Goal: Transaction & Acquisition: Register for event/course

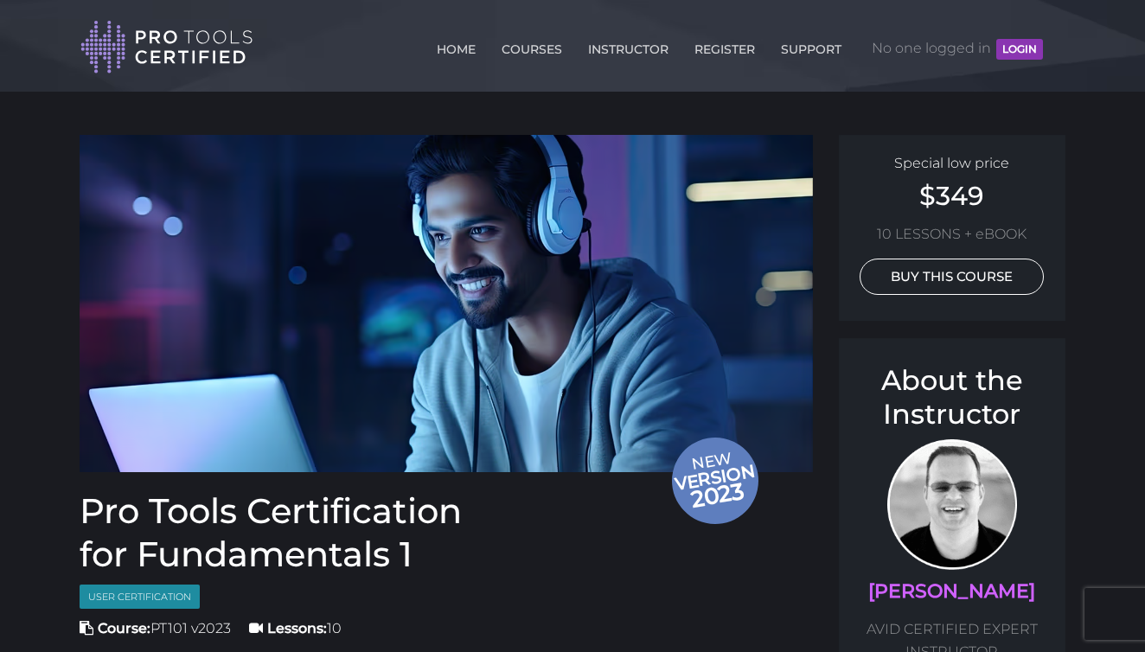
click at [931, 285] on link "BUY THIS COURSE" at bounding box center [952, 277] width 184 height 36
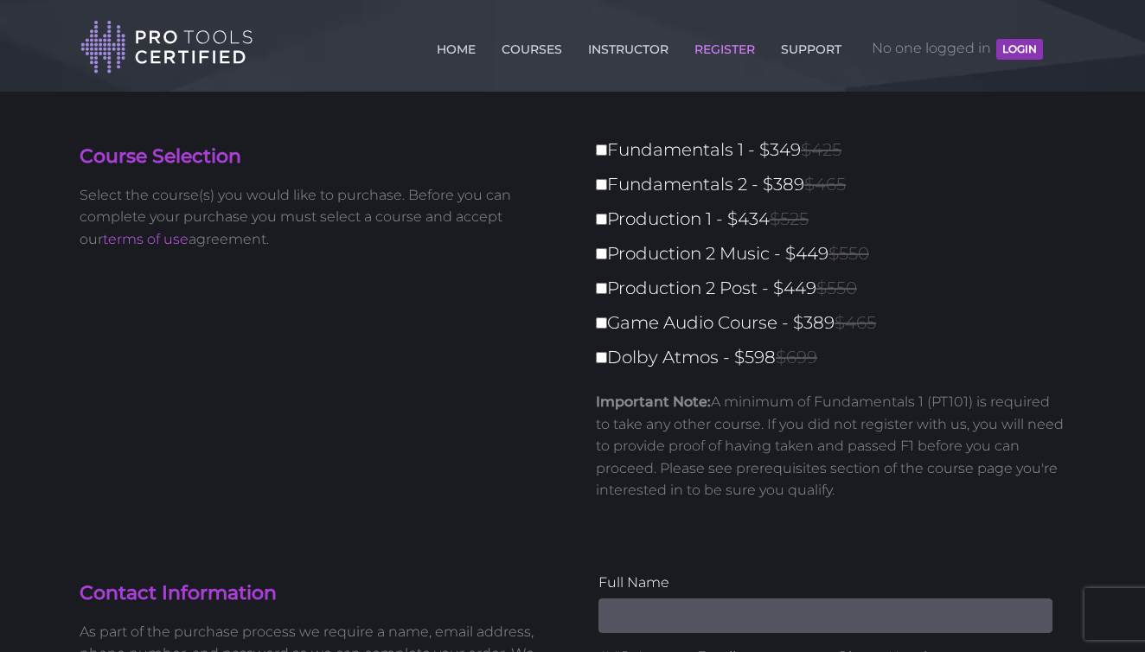
click at [605, 152] on input "Fundamentals 1 - $349 $425" at bounding box center [601, 149] width 11 height 11
checkbox input "true"
type input "349"
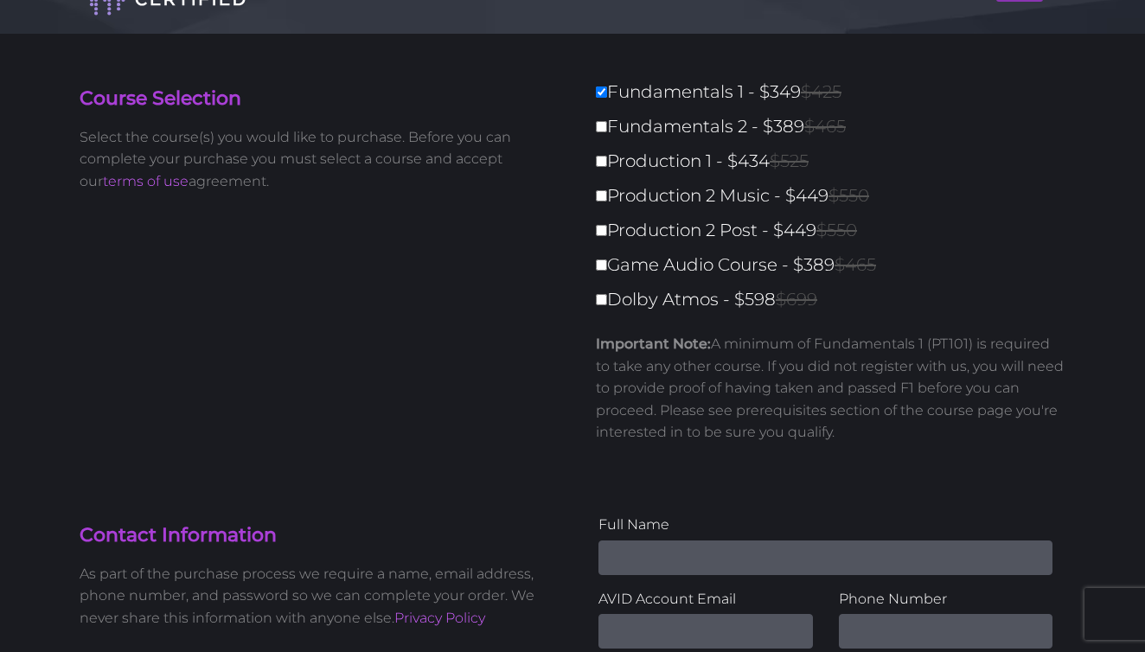
scroll to position [114, 0]
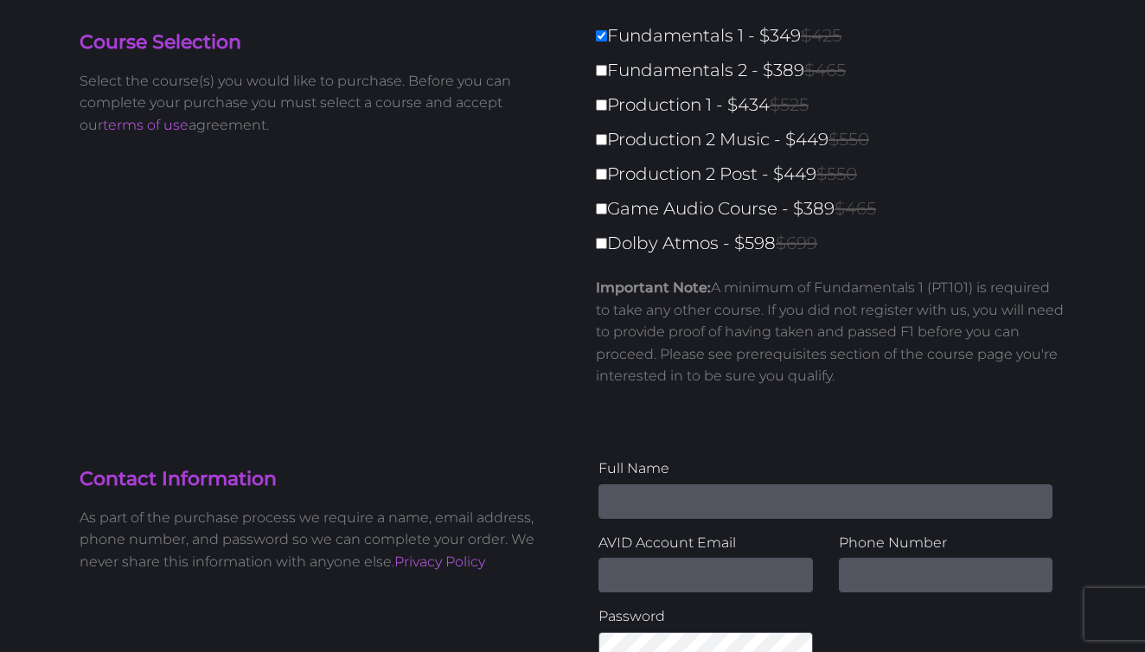
click at [664, 495] on input "Name" at bounding box center [826, 501] width 454 height 35
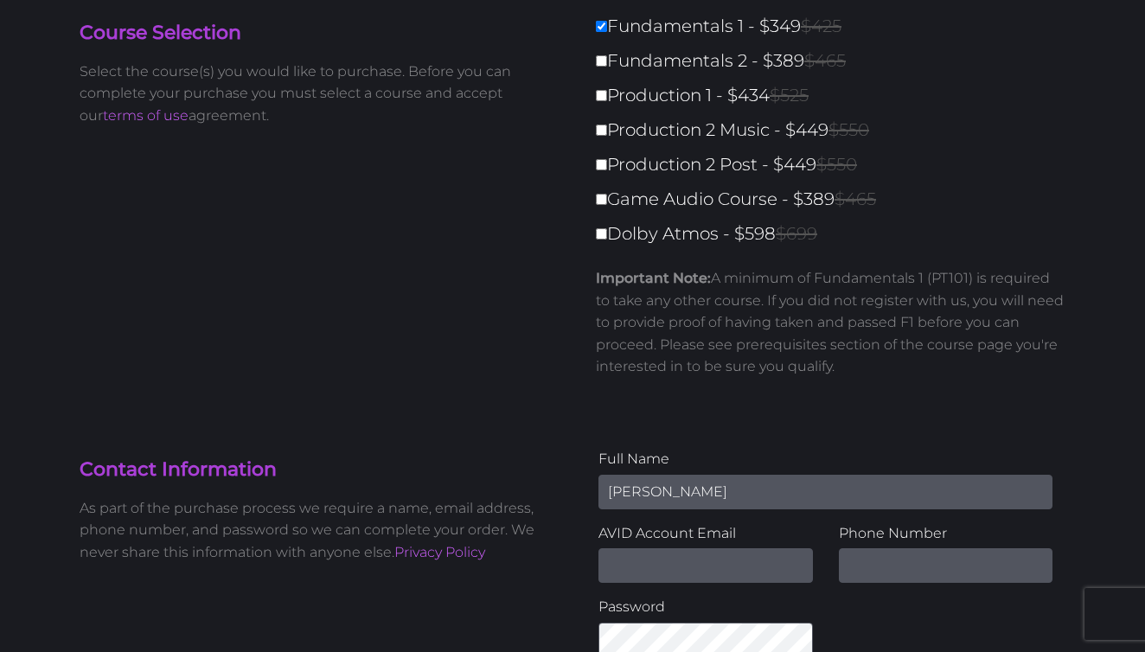
type input "Owen Bernheim"
drag, startPoint x: 766, startPoint y: 573, endPoint x: 548, endPoint y: 549, distance: 219.3
click at [548, 549] on div "Contact Information As part of the purchase process we require a name, email ad…" at bounding box center [573, 559] width 1012 height 222
type input "owendbernheim@icloud.com"
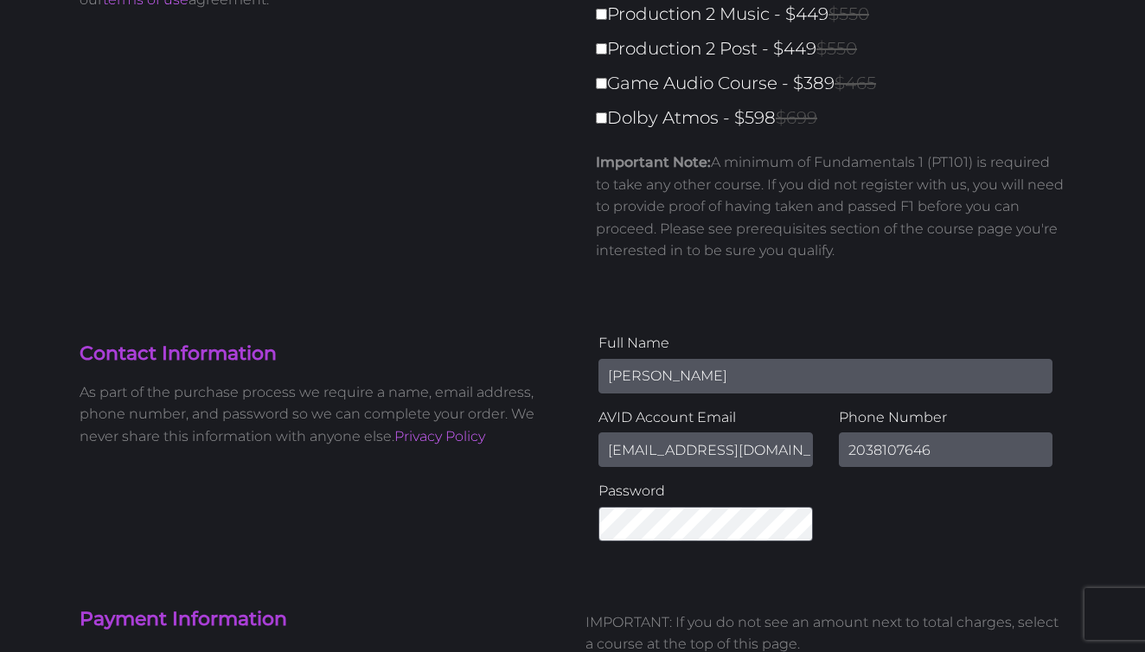
scroll to position [252, 0]
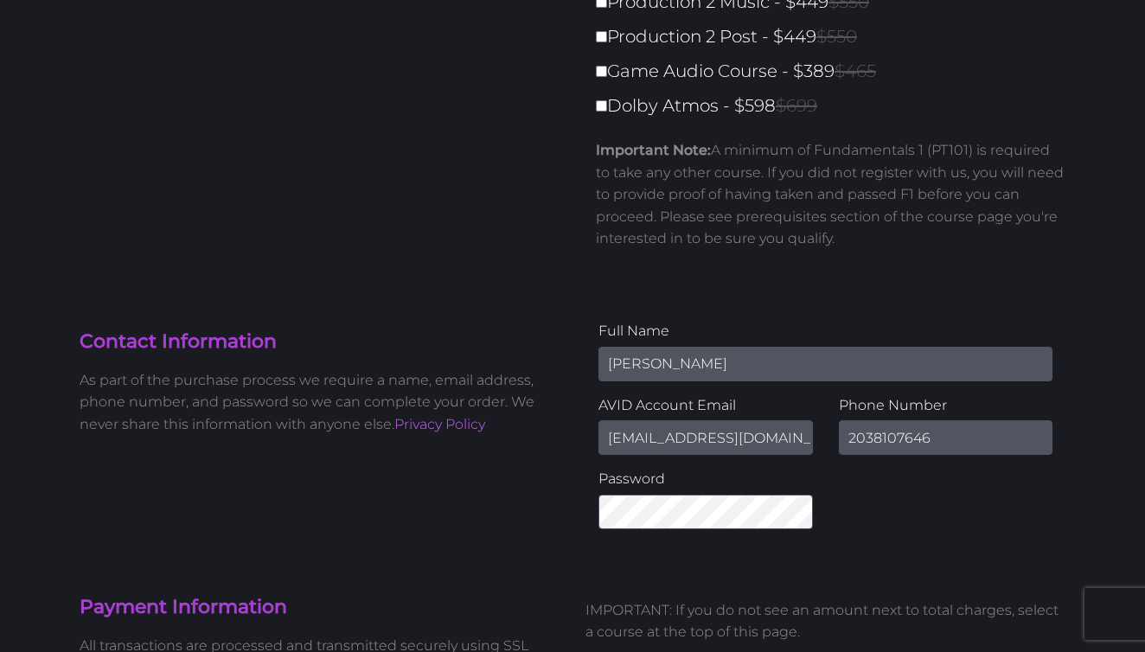
type input "2038107646"
click at [902, 518] on div "Full Name Owen Bernheim AVID Account Email owendbernheim@icloud.com Phone Numbe…" at bounding box center [826, 431] width 506 height 222
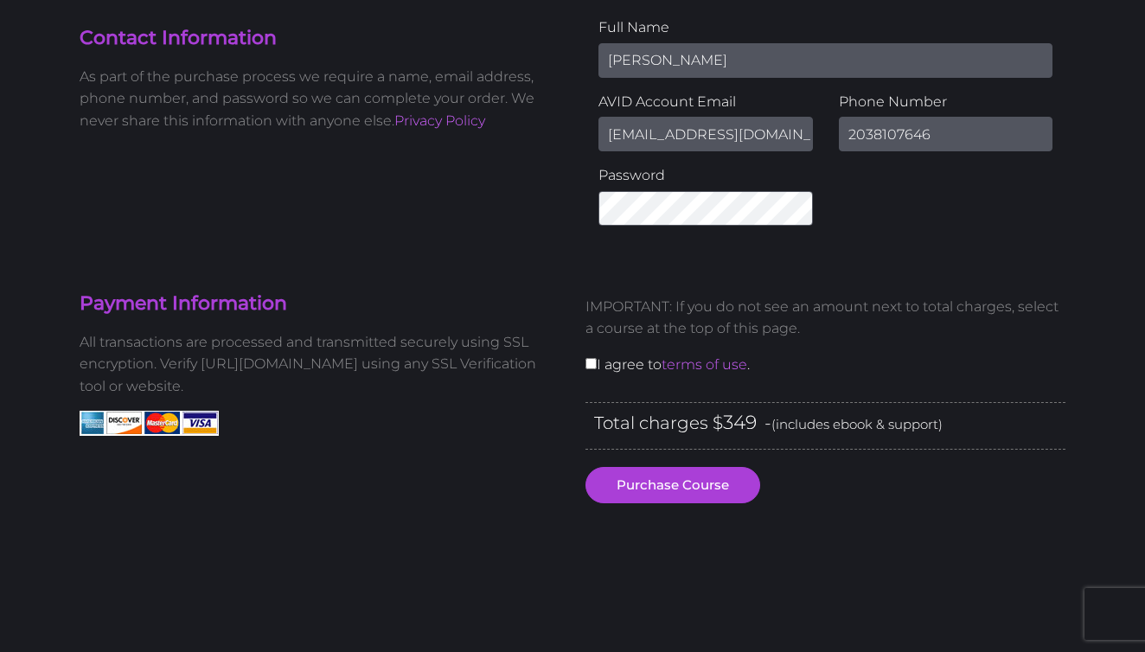
scroll to position [561, 0]
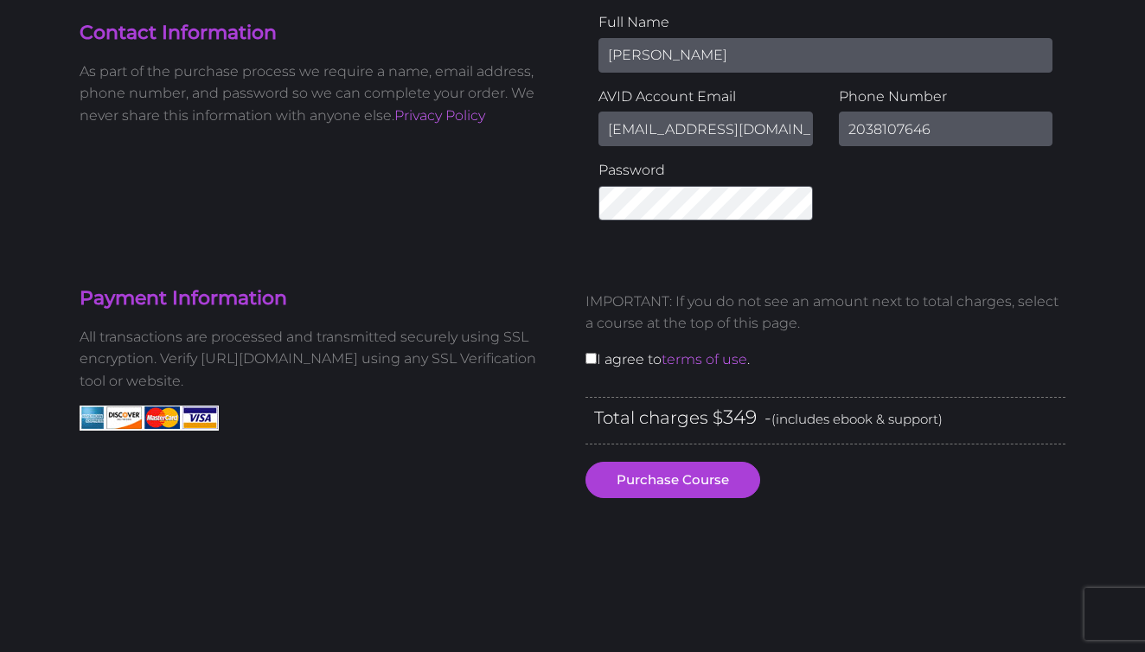
click at [583, 360] on div "IMPORTANT: If you do not see an amount next to total charges, select a course a…" at bounding box center [826, 337] width 506 height 120
click at [586, 360] on input "checkbox" at bounding box center [591, 358] width 11 height 11
checkbox input "true"
click at [601, 314] on p "IMPORTANT: If you do not see an amount next to total charges, select a course a…" at bounding box center [826, 313] width 480 height 44
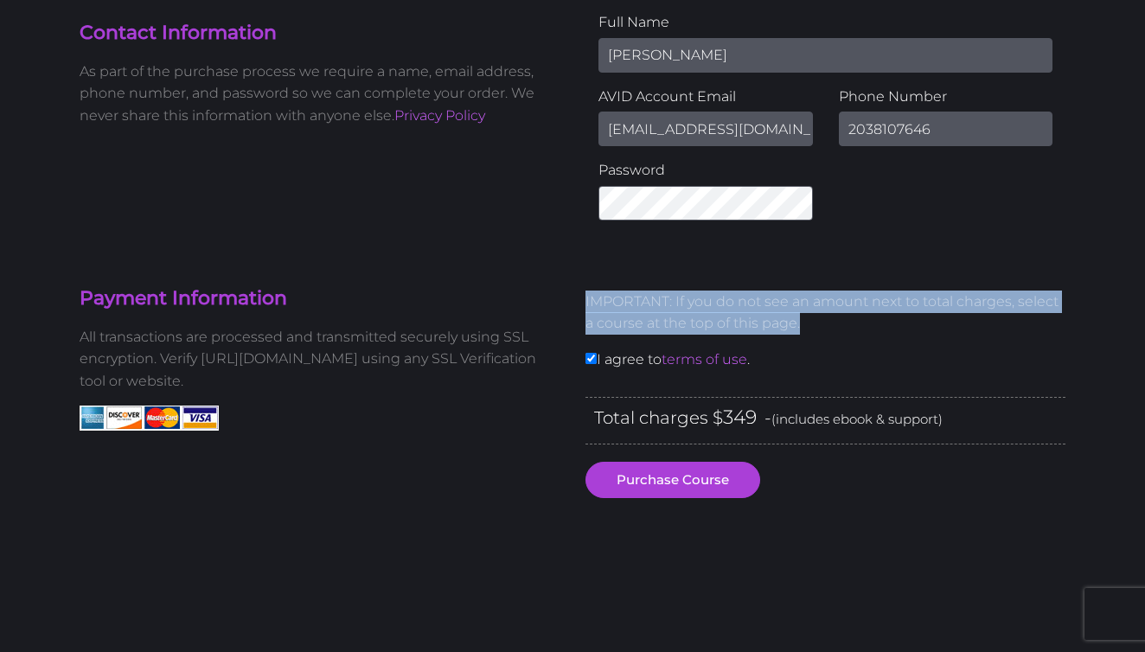
drag, startPoint x: 831, startPoint y: 325, endPoint x: 573, endPoint y: 297, distance: 259.4
click at [573, 297] on div "IMPORTANT: If you do not see an amount next to total charges, select a course a…" at bounding box center [826, 337] width 506 height 120
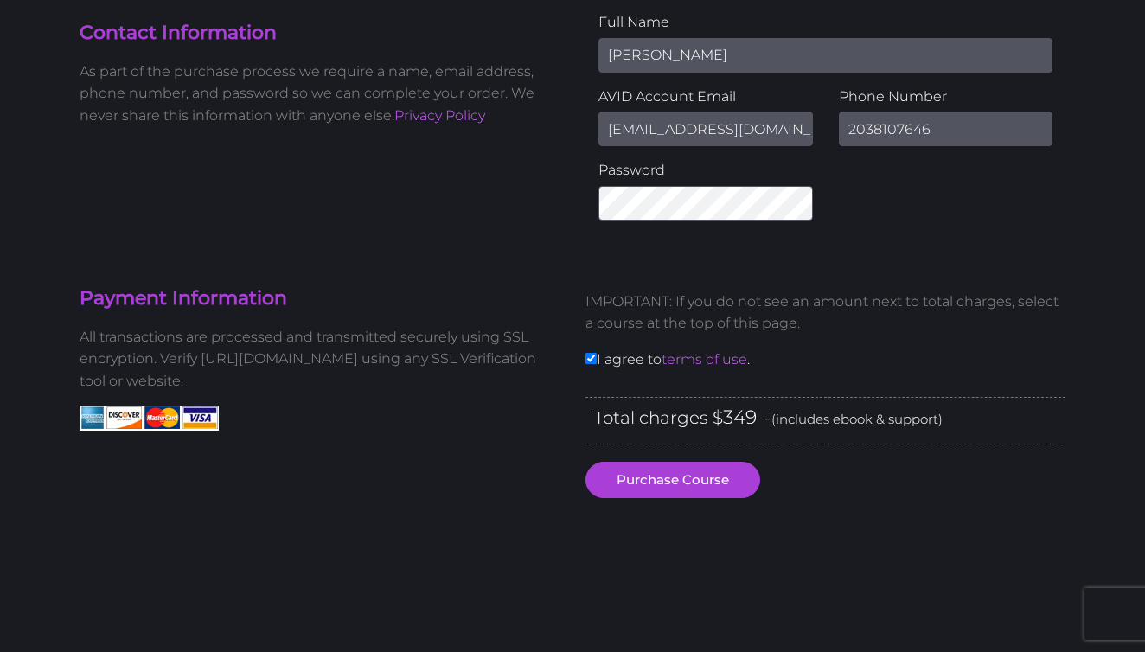
click at [692, 298] on p "IMPORTANT: If you do not see an amount next to total charges, select a course a…" at bounding box center [826, 313] width 480 height 44
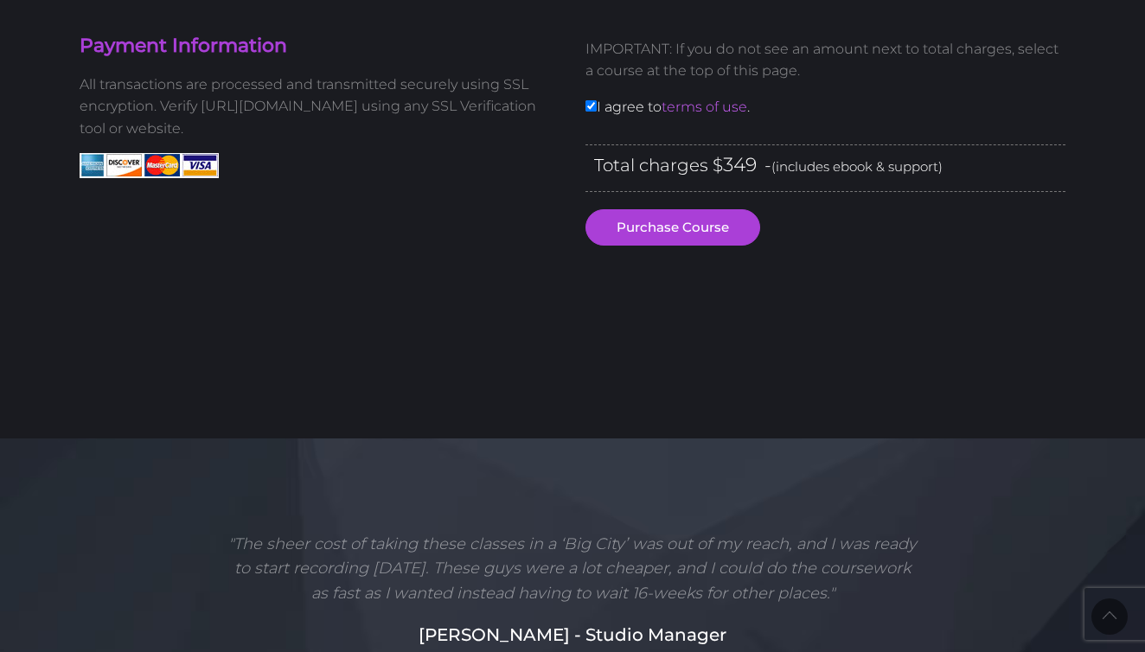
scroll to position [824, 0]
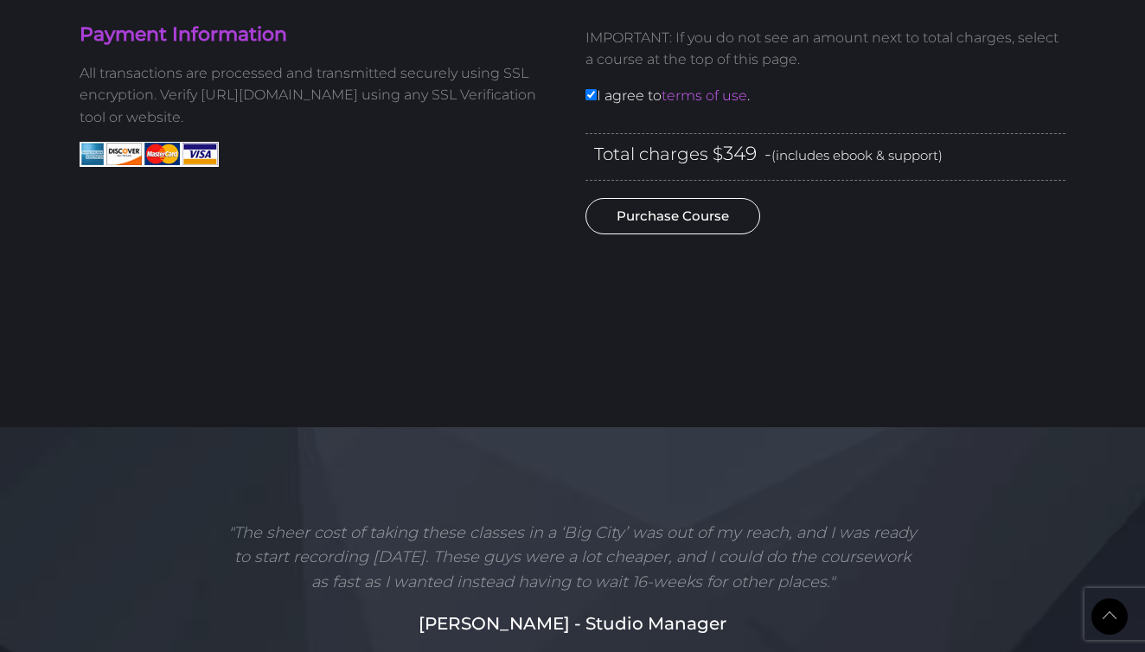
click at [616, 207] on button "Purchase Course" at bounding box center [673, 216] width 175 height 36
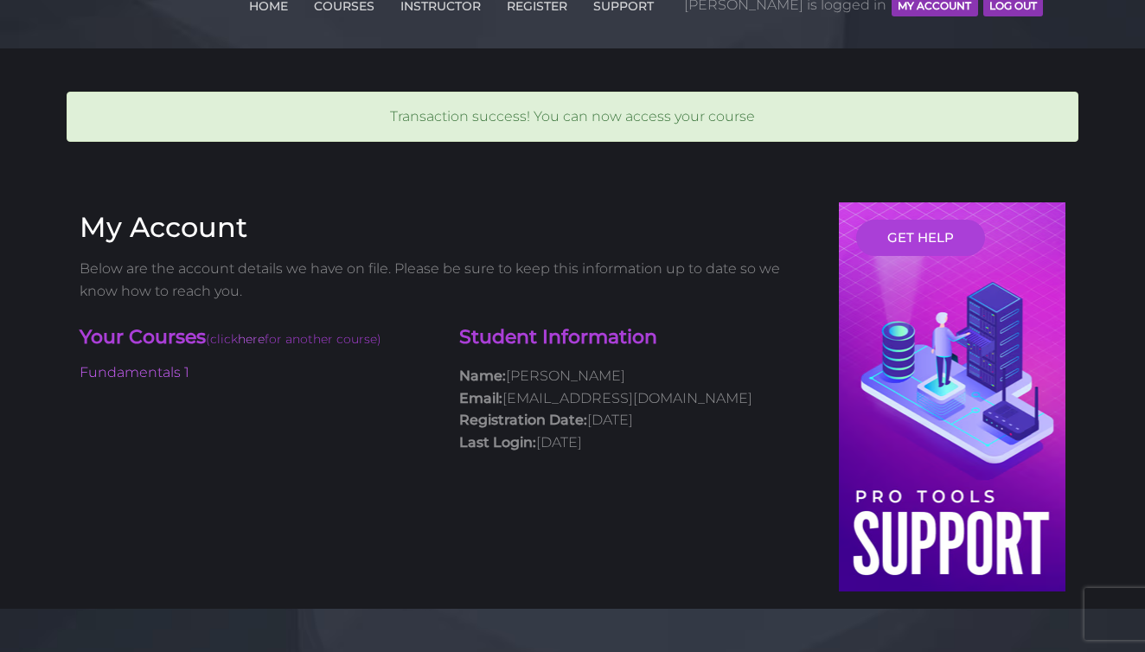
scroll to position [99, 0]
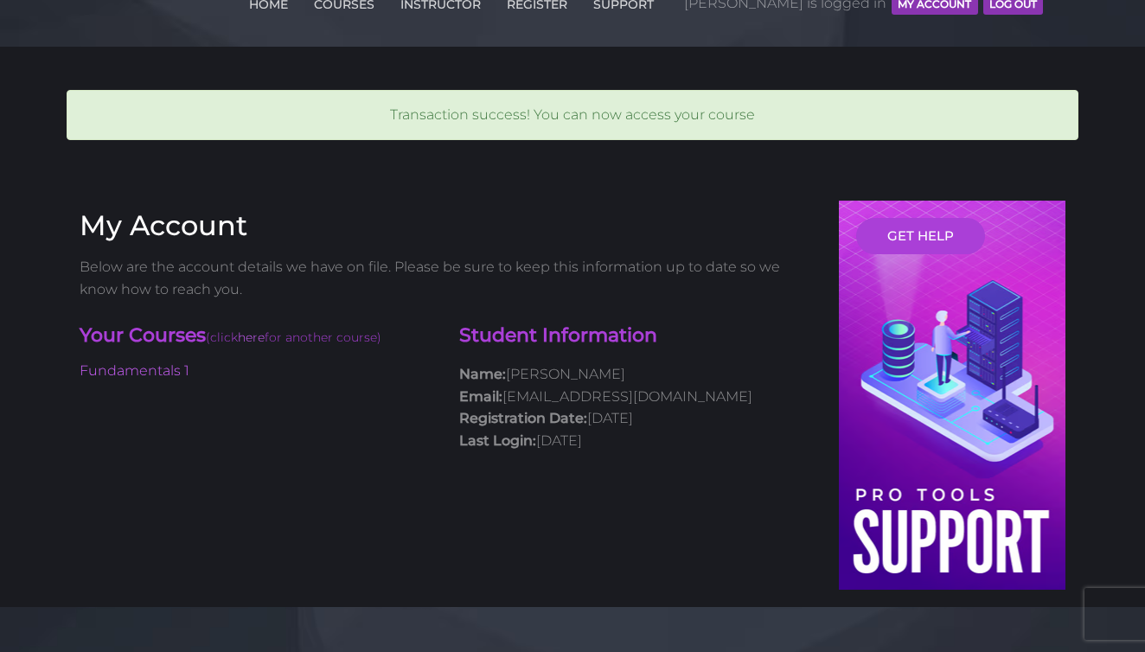
click at [297, 256] on p "Below are the account details we have on file. Please be sure to keep this info…" at bounding box center [447, 278] width 734 height 44
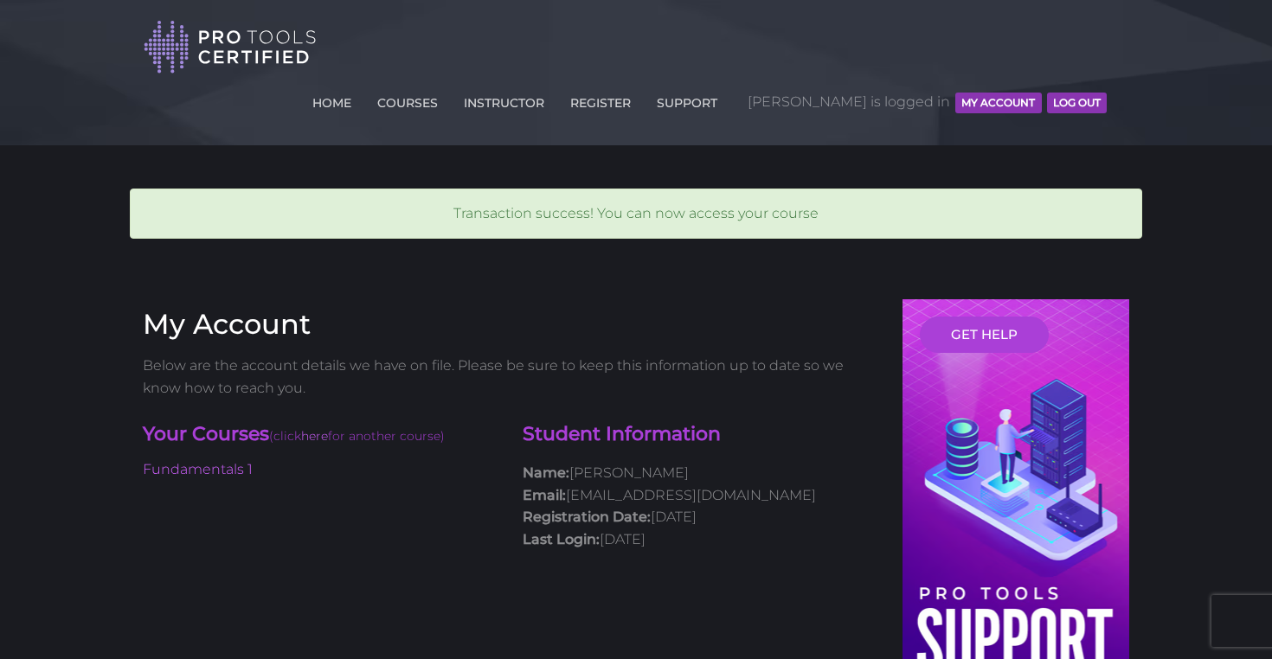
scroll to position [0, 0]
click at [442, 86] on link "COURSES" at bounding box center [407, 100] width 69 height 28
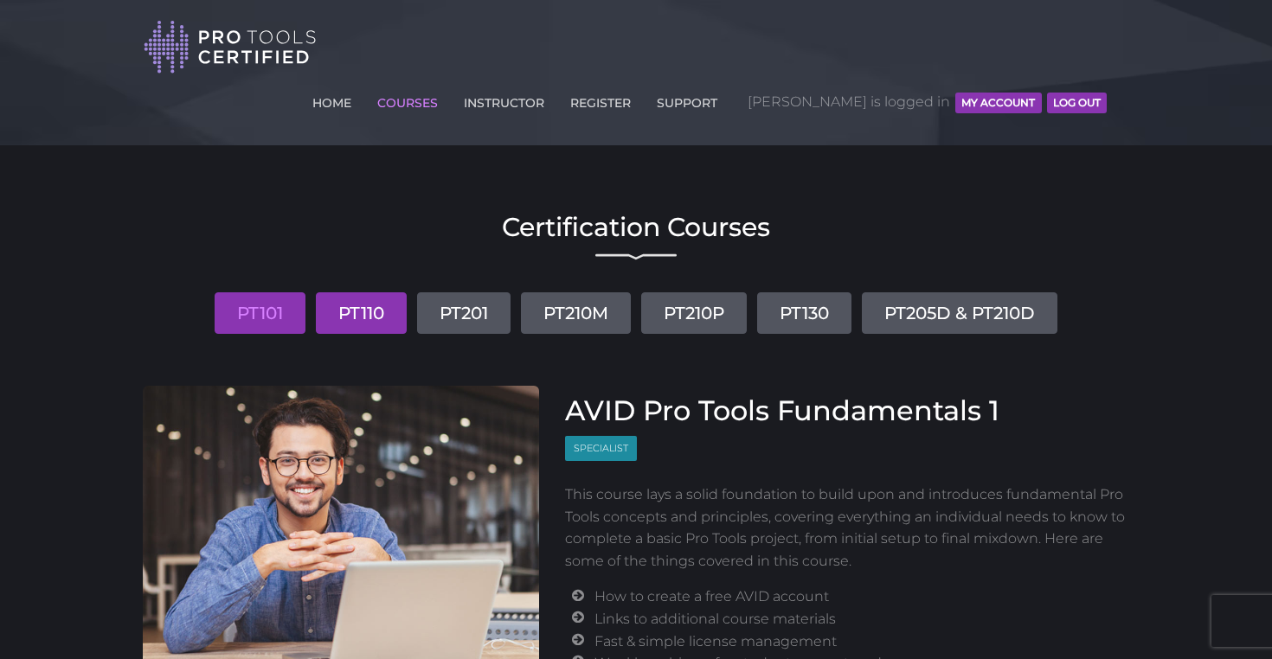
click at [345, 292] on link "PT110" at bounding box center [361, 313] width 91 height 42
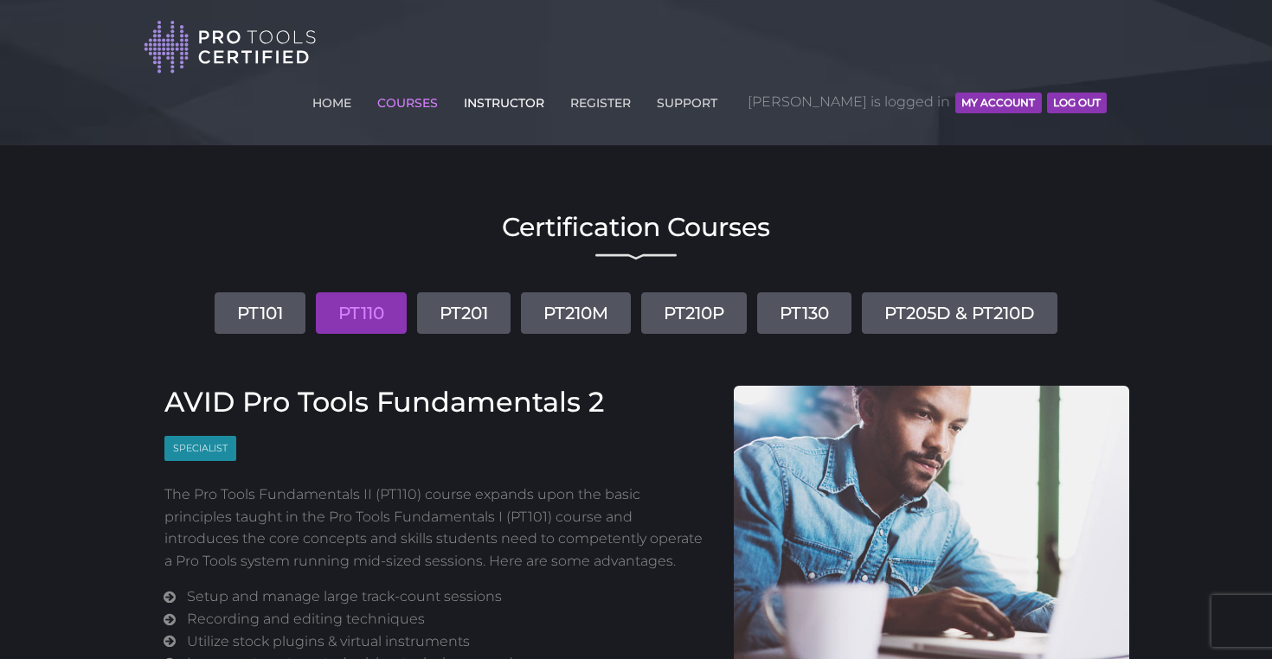
click at [548, 86] on link "INSTRUCTOR" at bounding box center [503, 100] width 89 height 28
